Goal: Transaction & Acquisition: Obtain resource

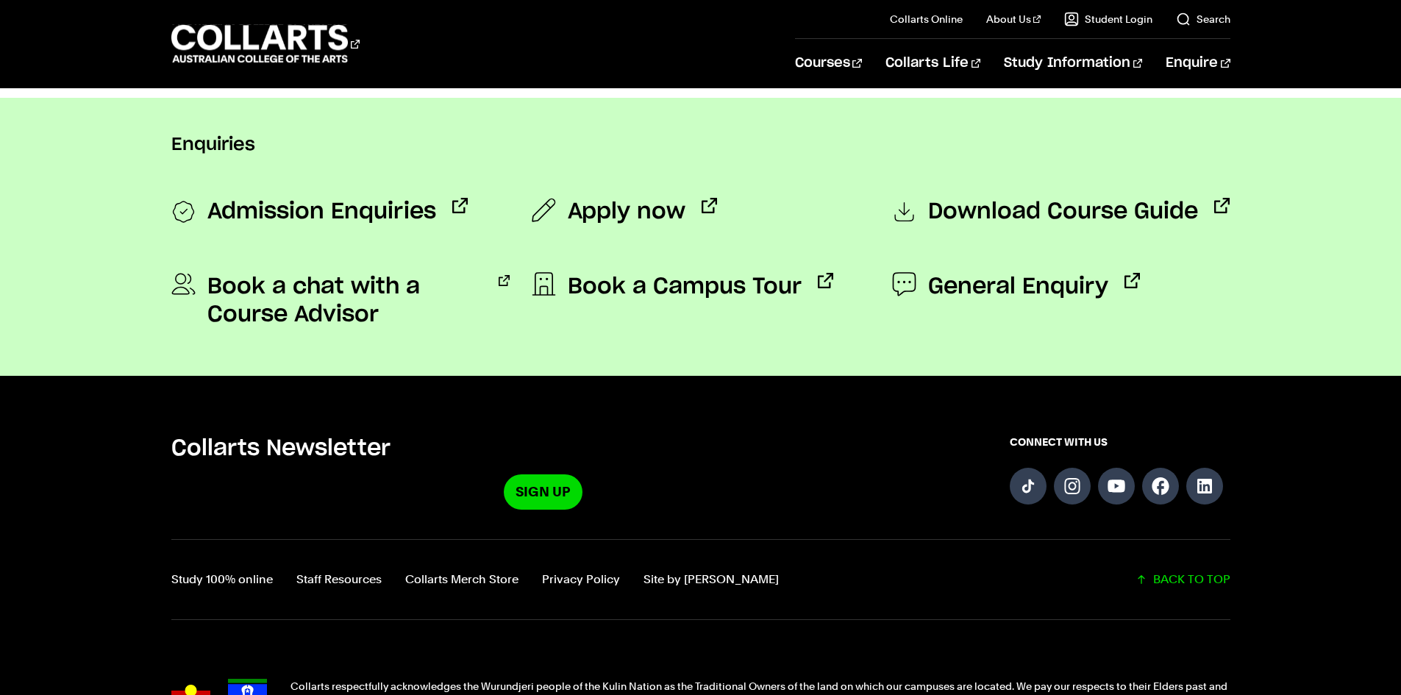
scroll to position [160, 0]
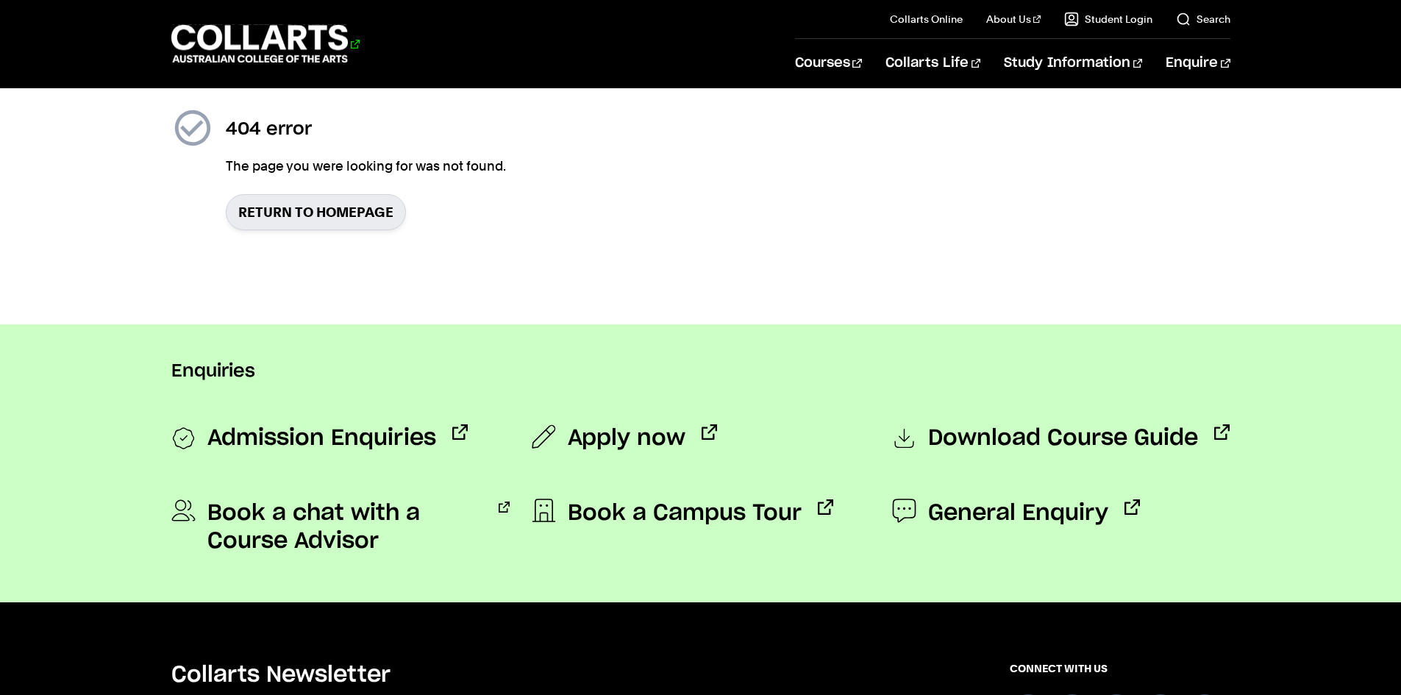
click at [271, 33] on 1 "Go to homepage" at bounding box center [259, 44] width 177 height 38
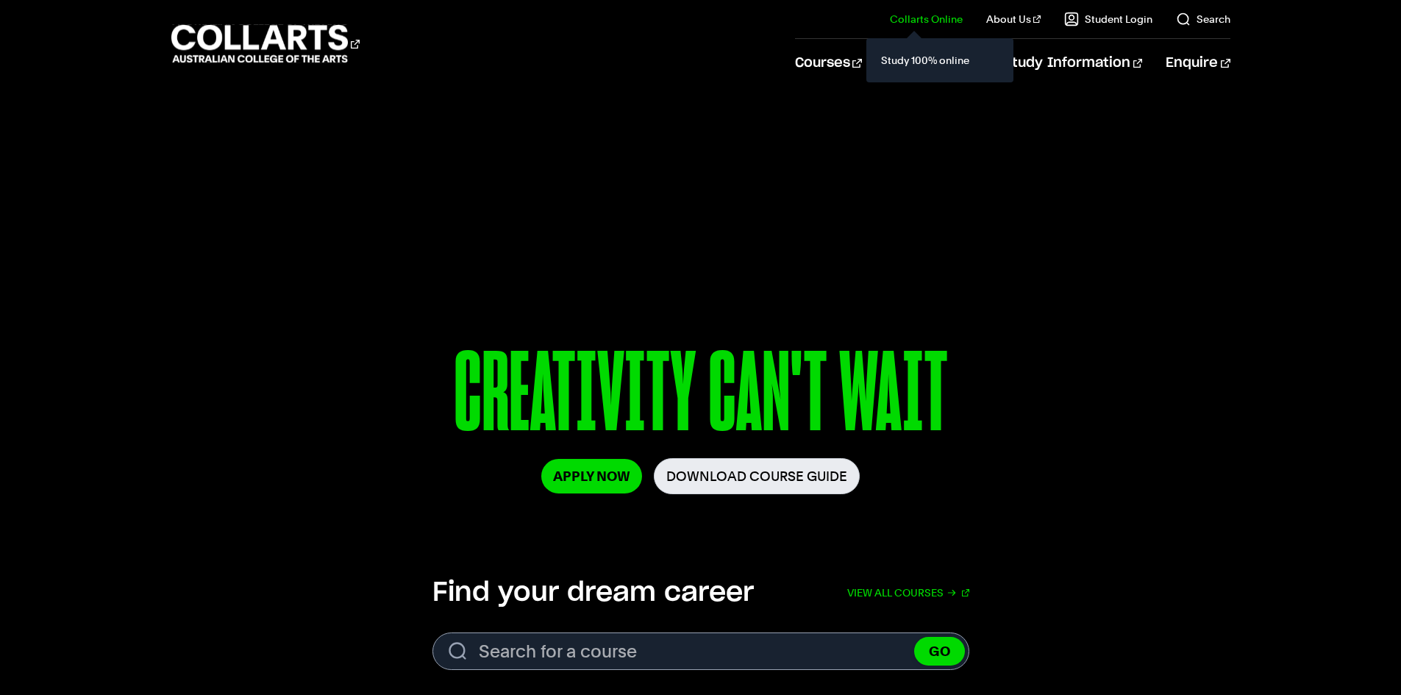
click at [952, 21] on link "Collarts Online" at bounding box center [926, 19] width 73 height 15
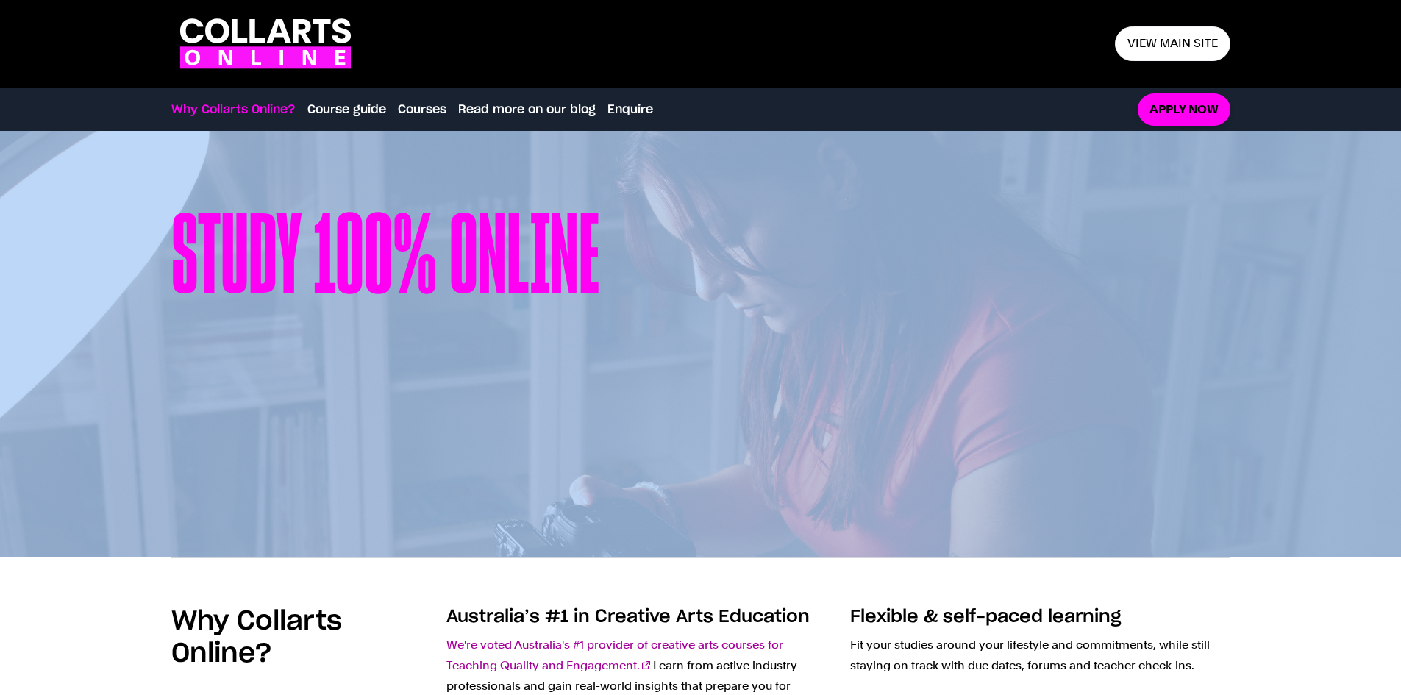
drag, startPoint x: 1396, startPoint y: 123, endPoint x: 1397, endPoint y: 134, distance: 11.1
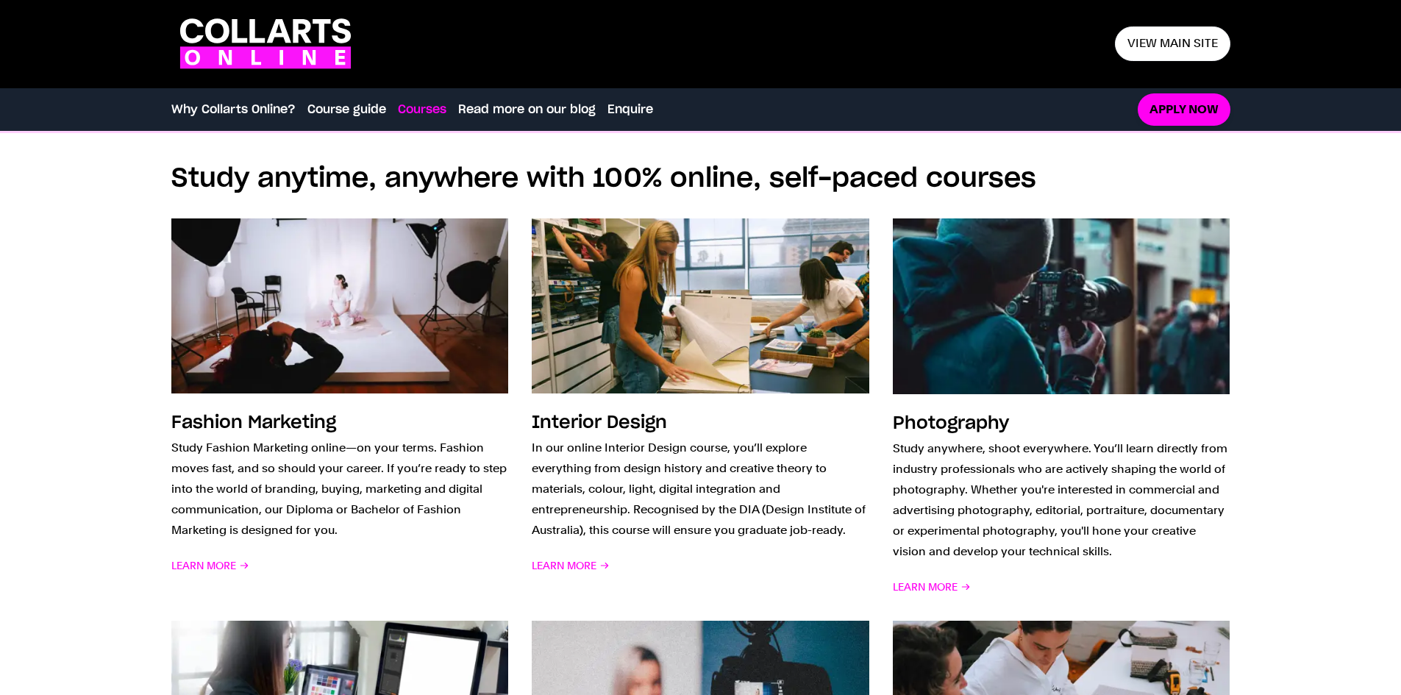
scroll to position [1006, 0]
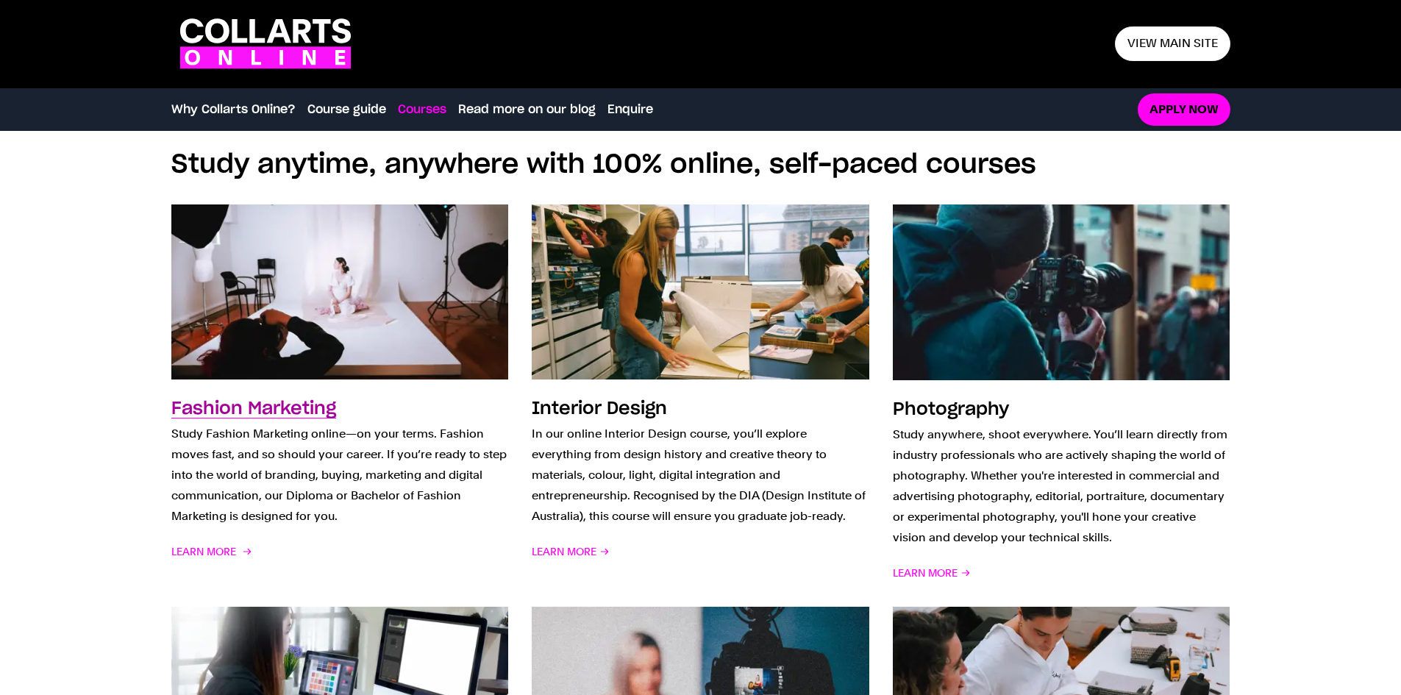
click at [332, 445] on p "Study Fashion Marketing online—on your terms. Fashion moves fast, and so should…" at bounding box center [339, 474] width 337 height 103
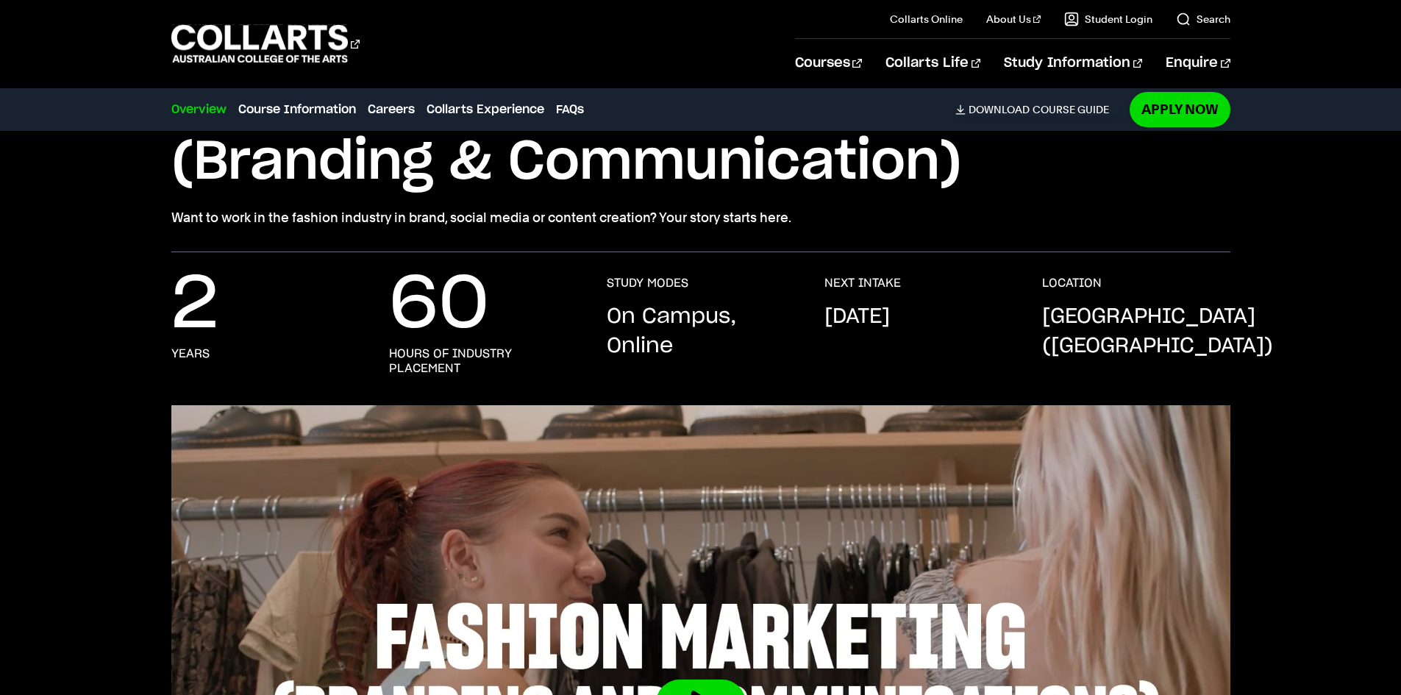
scroll to position [184, 0]
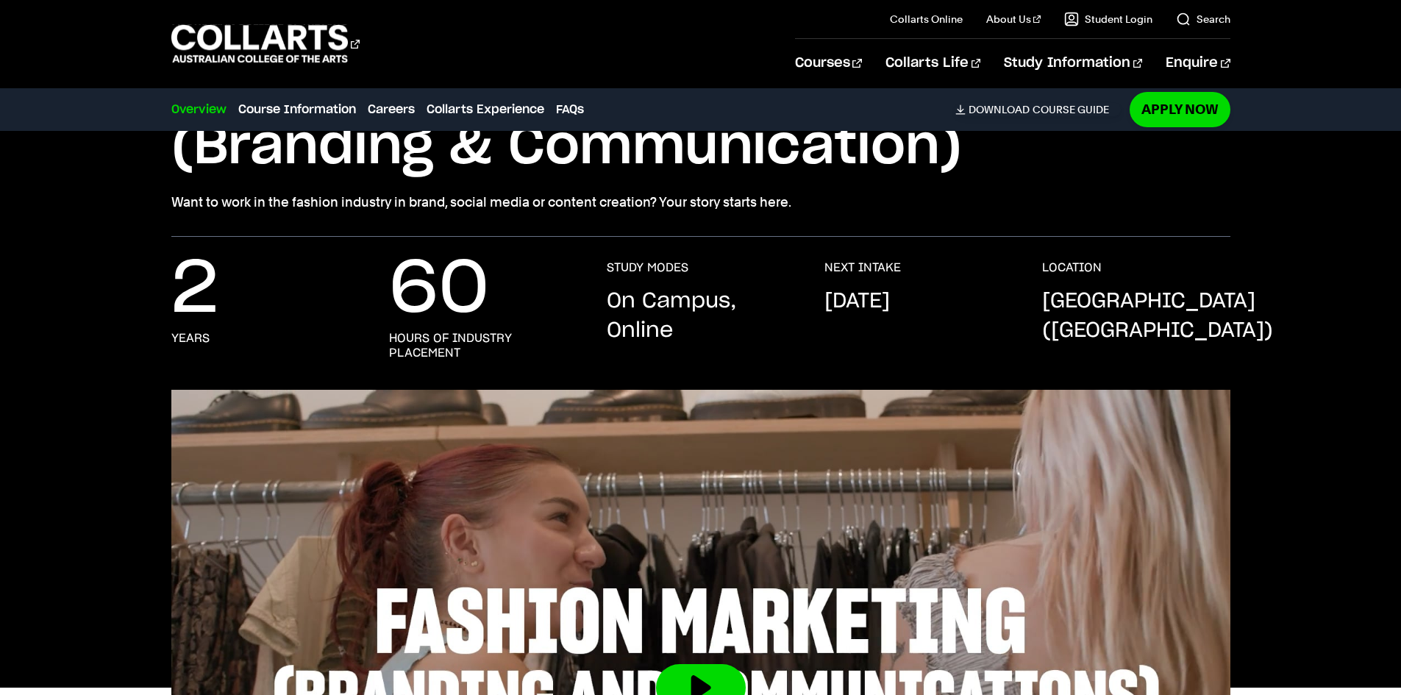
click at [621, 337] on p "On Campus, Online" at bounding box center [701, 316] width 188 height 59
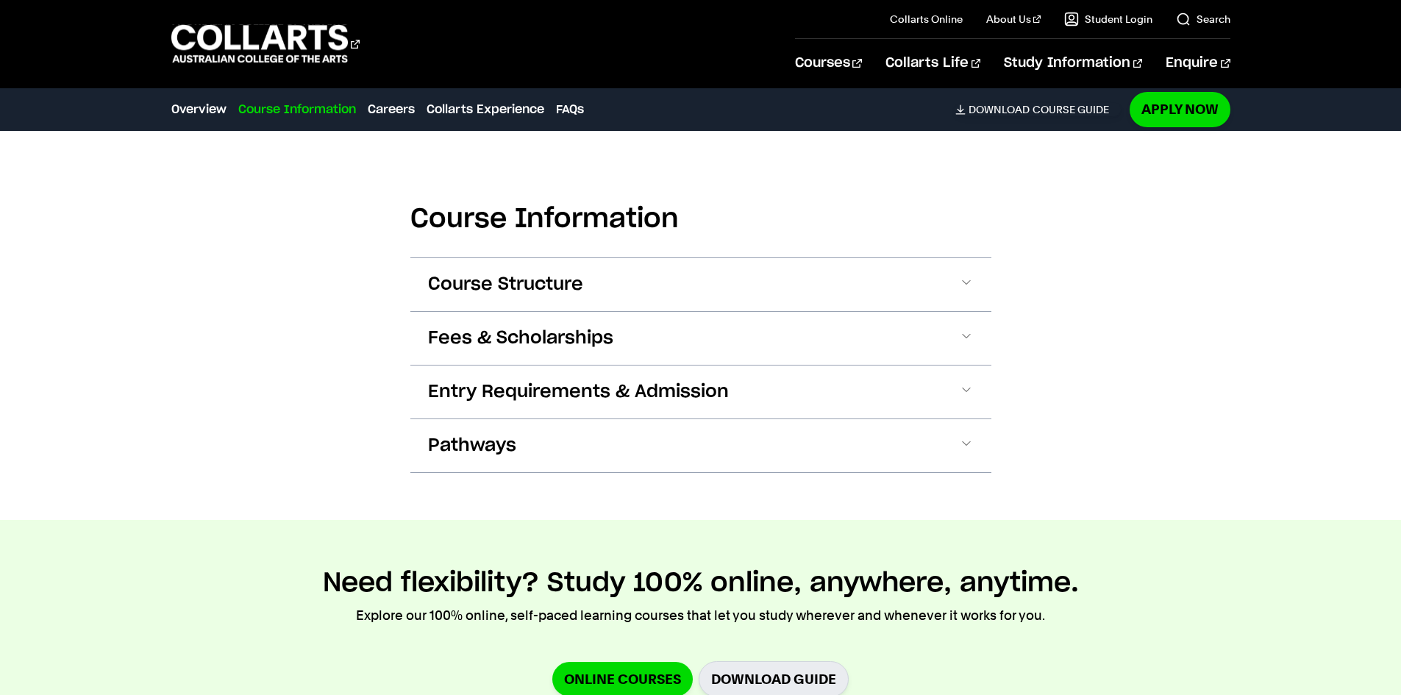
scroll to position [1568, 0]
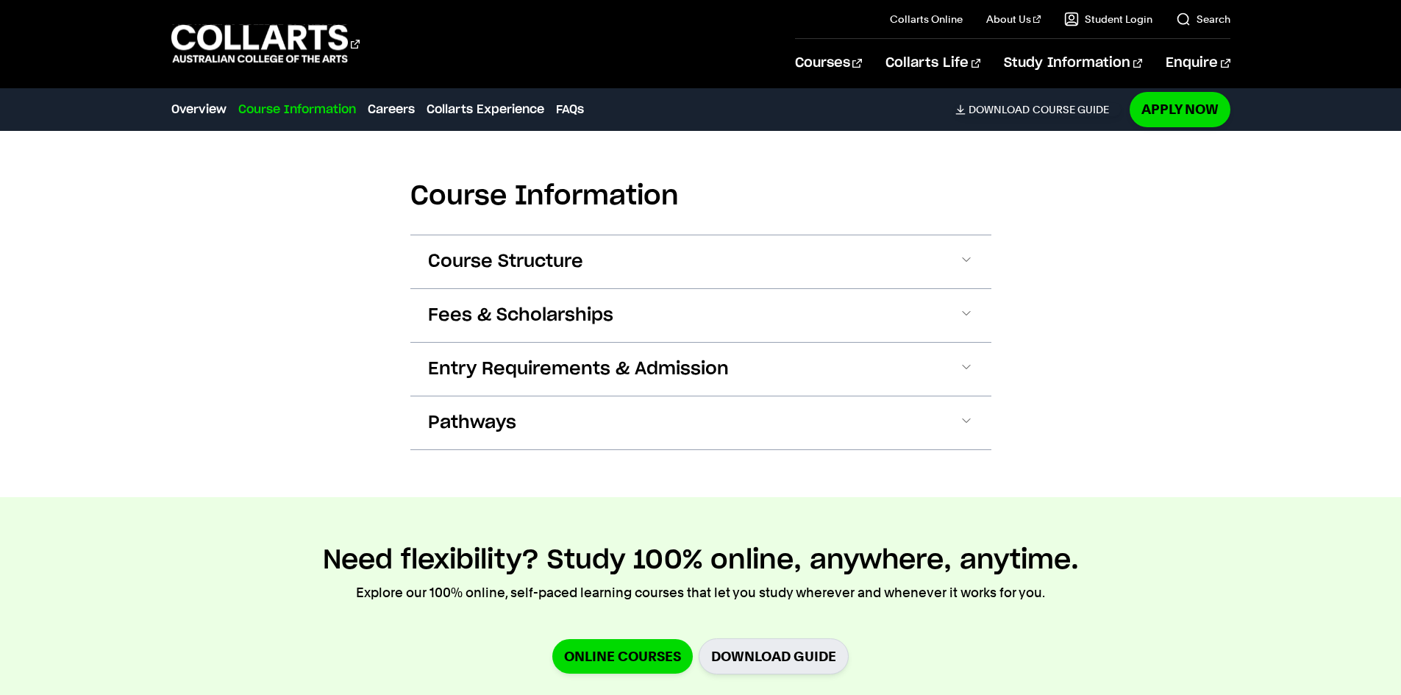
click at [918, 247] on button "Course Structure" at bounding box center [700, 261] width 581 height 53
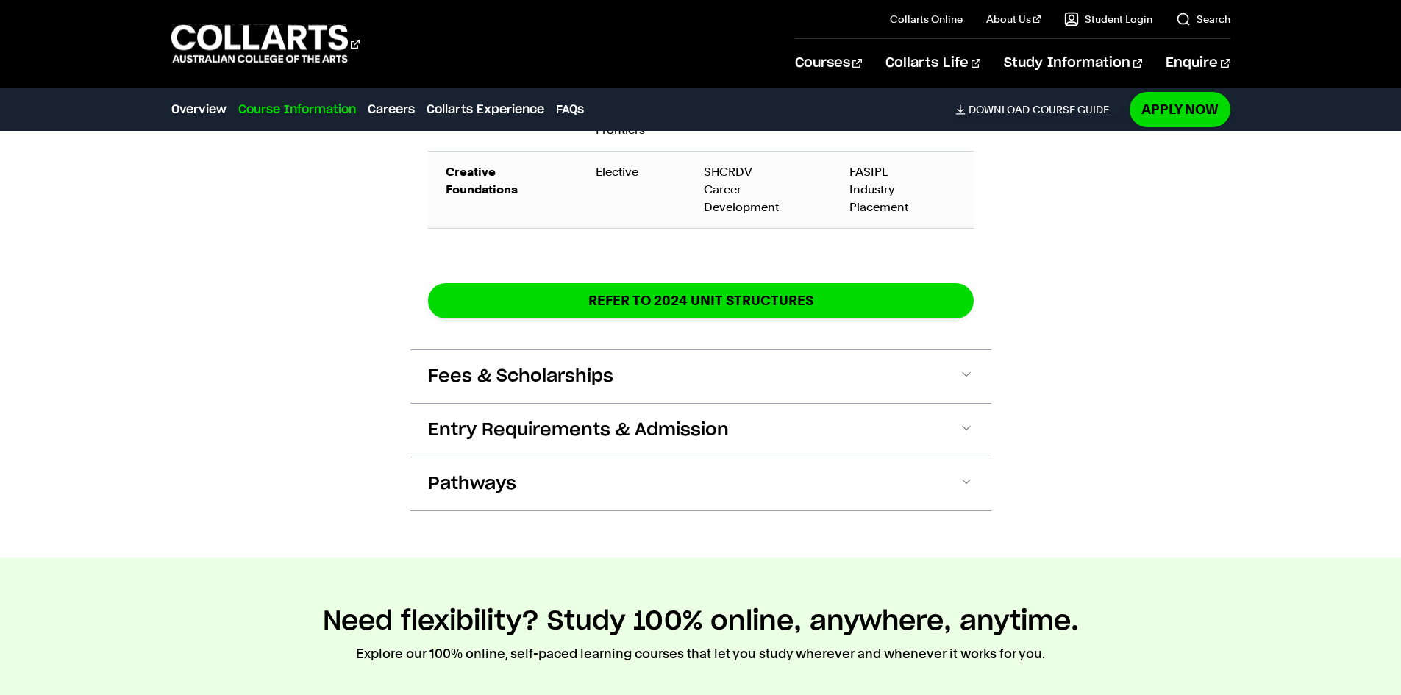
scroll to position [2761, 0]
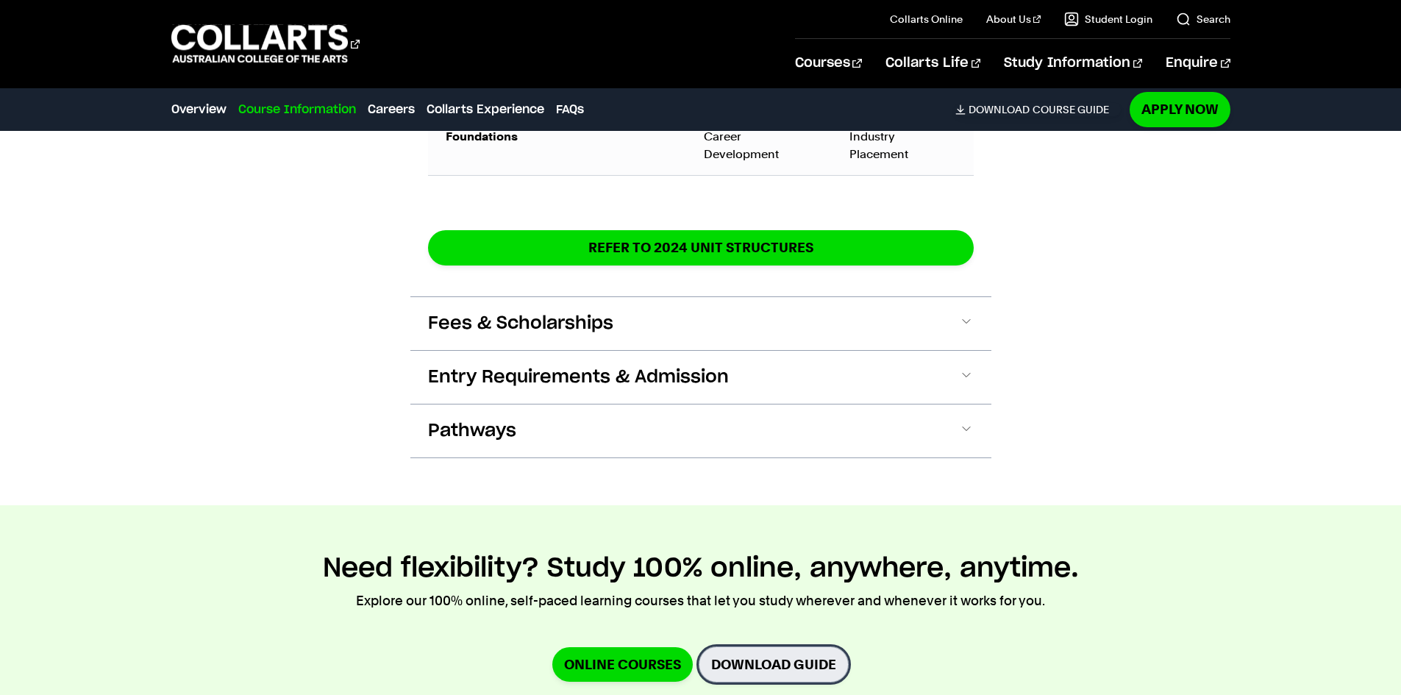
click at [744, 651] on link "Download Guide" at bounding box center [773, 664] width 150 height 36
